Goal: Task Accomplishment & Management: Manage account settings

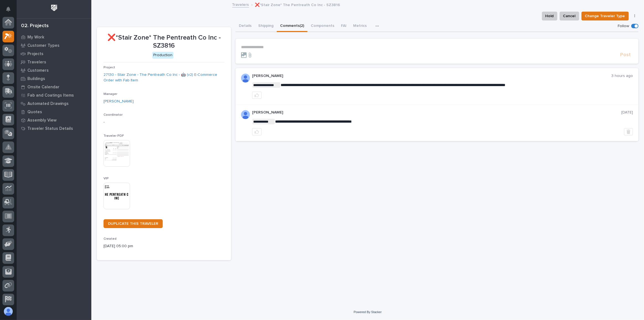
scroll to position [14, 0]
click at [8, 24] on icon at bounding box center [8, 22] width 8 height 6
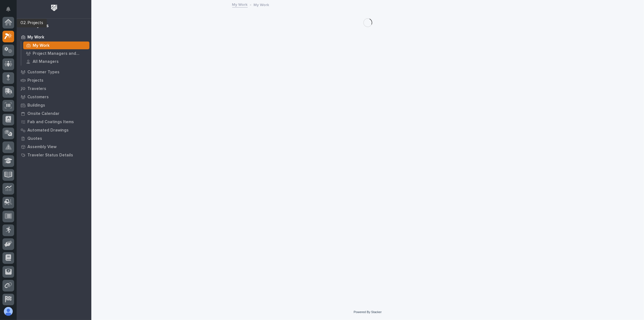
scroll to position [14, 0]
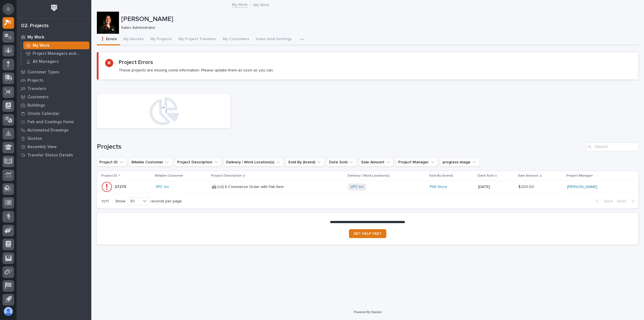
click at [11, 9] on button "Notifications" at bounding box center [8, 9] width 12 height 12
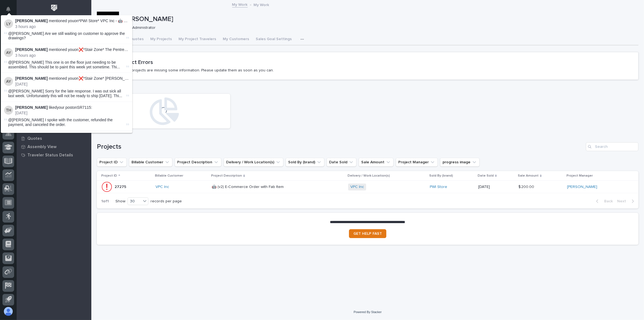
click at [74, 32] on span "@[PERSON_NAME] Are we still waiting on customer to approve the drawings?" at bounding box center [66, 35] width 117 height 9
click at [63, 36] on div "@[PERSON_NAME] Are we still waiting on customer to approve the drawings?" at bounding box center [66, 35] width 117 height 9
click at [99, 51] on link "❌*Stair Zone* The Pentreath Co Inc - SZ3816" at bounding box center [119, 49] width 81 height 4
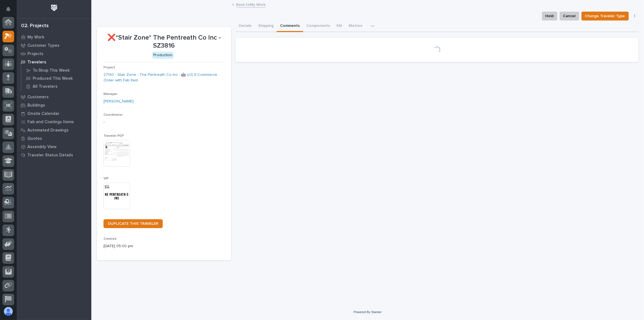
scroll to position [14, 0]
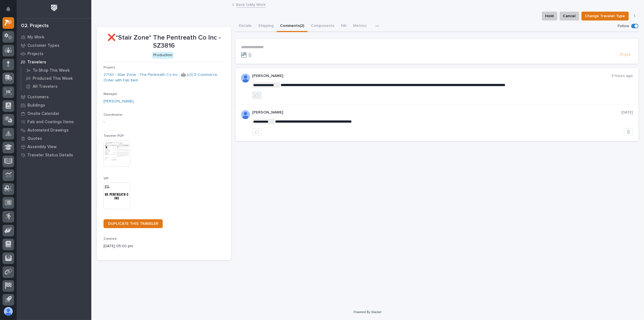
click at [256, 97] on button "button" at bounding box center [256, 95] width 9 height 7
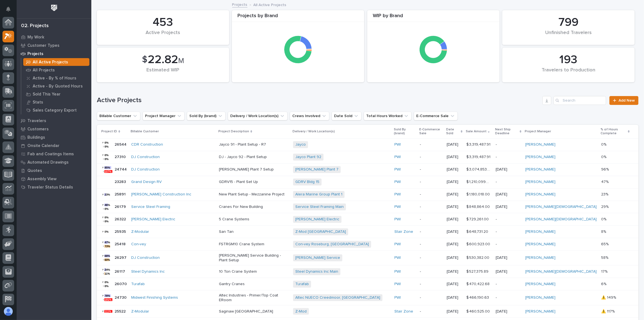
scroll to position [14, 0]
